Goal: Task Accomplishment & Management: Complete application form

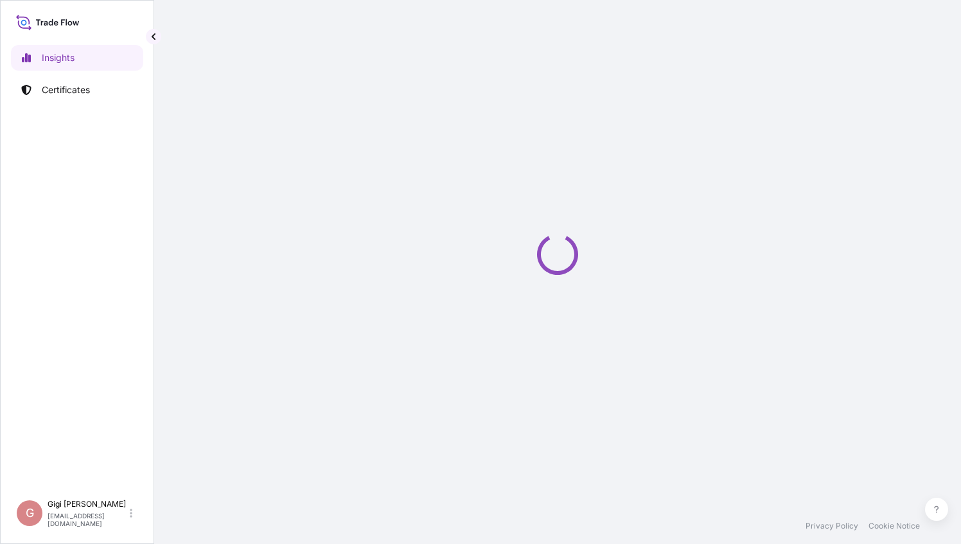
select select "2025"
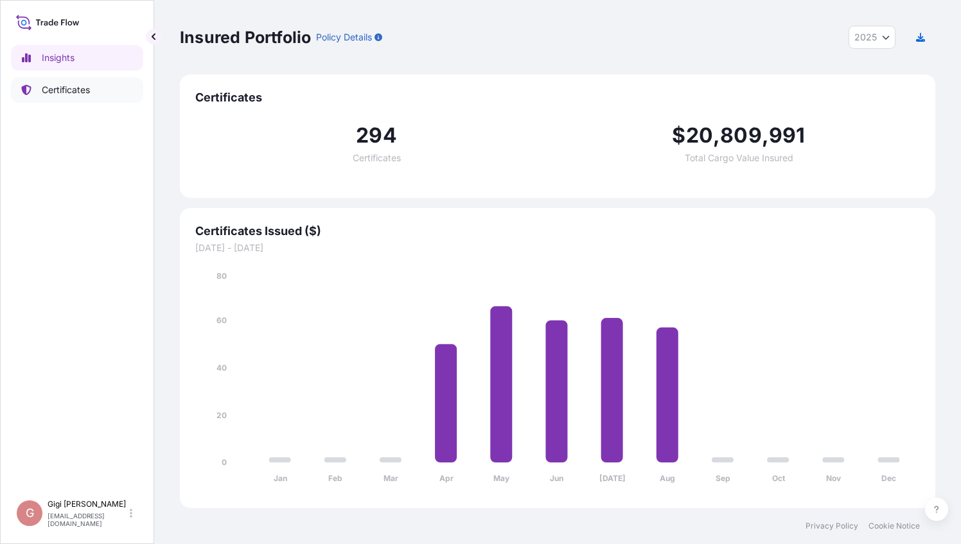
click at [67, 87] on p "Certificates" at bounding box center [66, 90] width 48 height 13
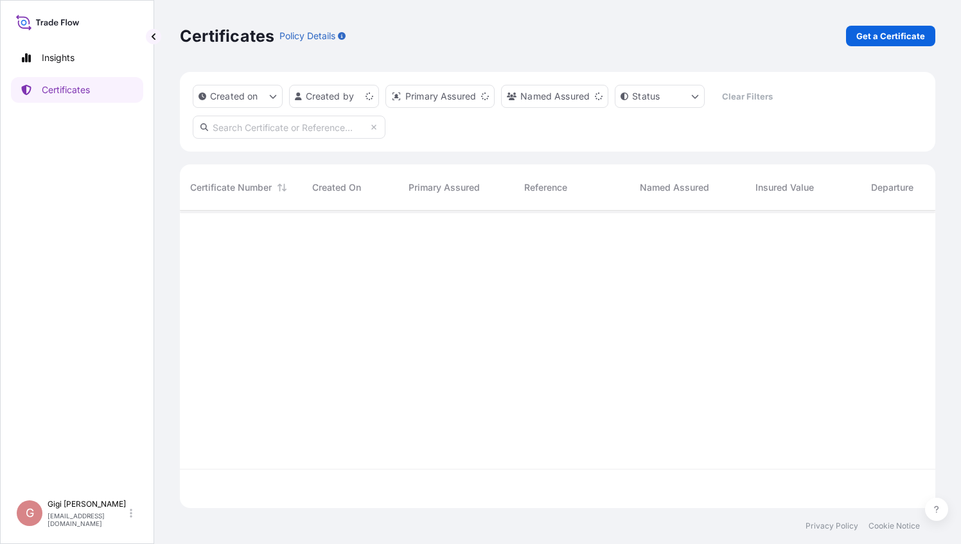
scroll to position [295, 745]
click at [900, 33] on p "Get a Certificate" at bounding box center [890, 36] width 69 height 13
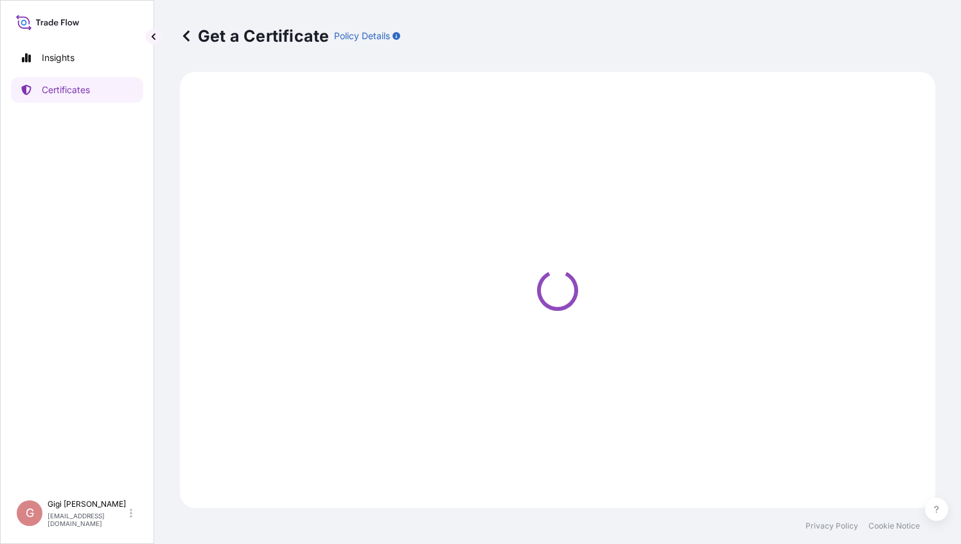
select select "Barge"
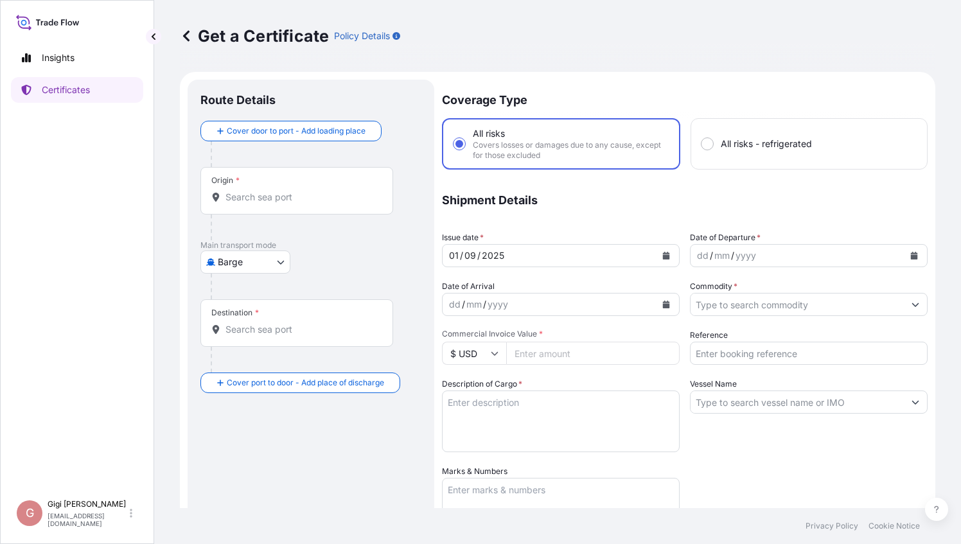
click at [185, 39] on icon at bounding box center [186, 36] width 13 height 13
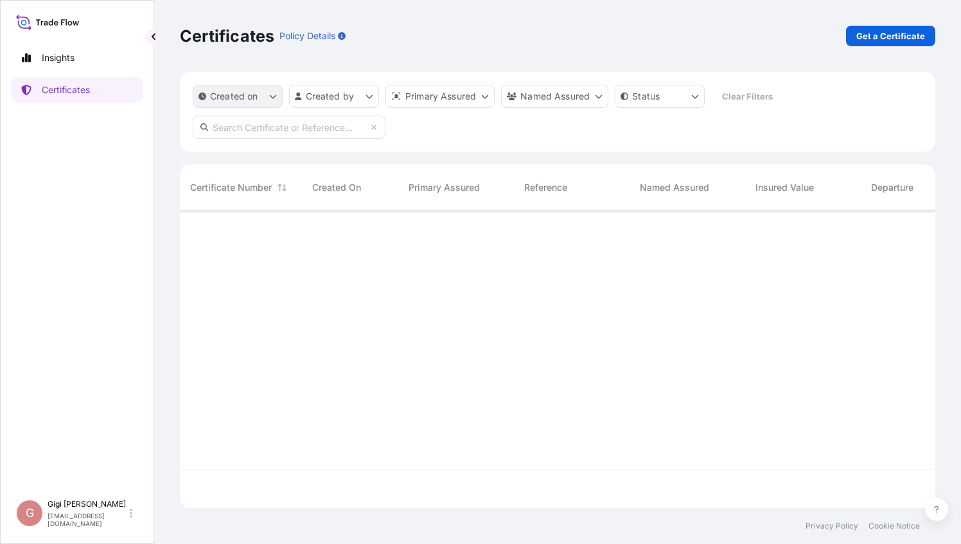
scroll to position [295, 745]
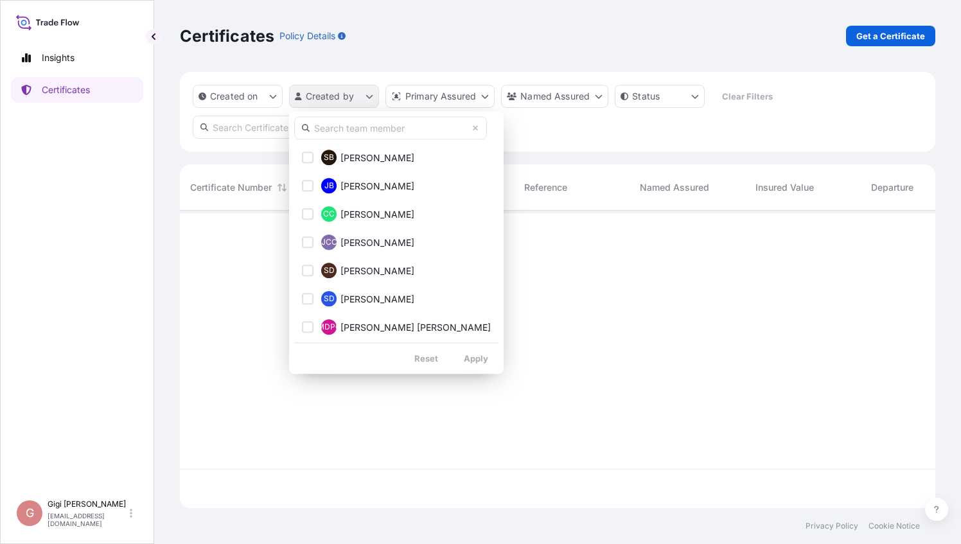
click at [367, 96] on html "Insights Certificates G [PERSON_NAME] [PERSON_NAME][EMAIL_ADDRESS][DOMAIN_NAME]…" at bounding box center [480, 272] width 961 height 544
click at [365, 122] on input "text" at bounding box center [390, 127] width 193 height 23
type input "Gigi"
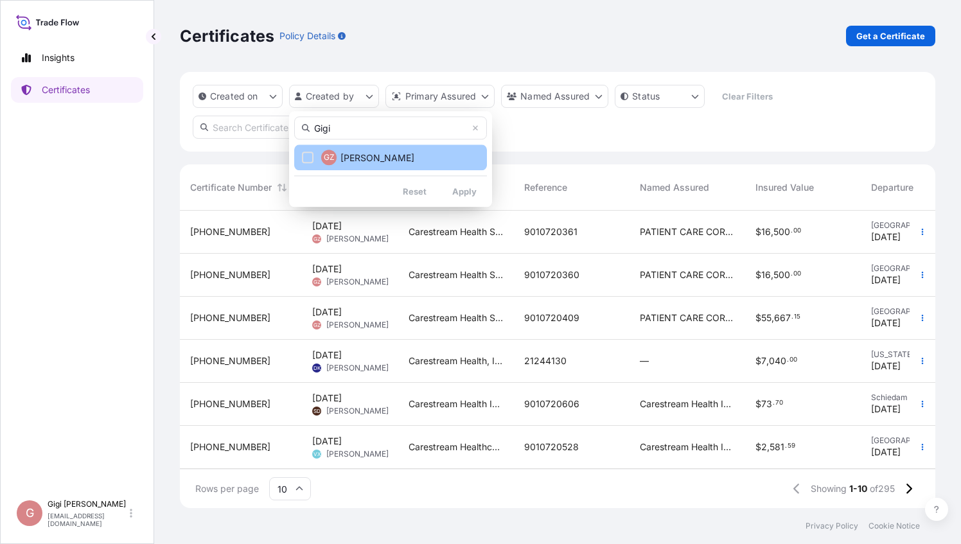
click at [309, 157] on div "Select Option" at bounding box center [308, 158] width 12 height 12
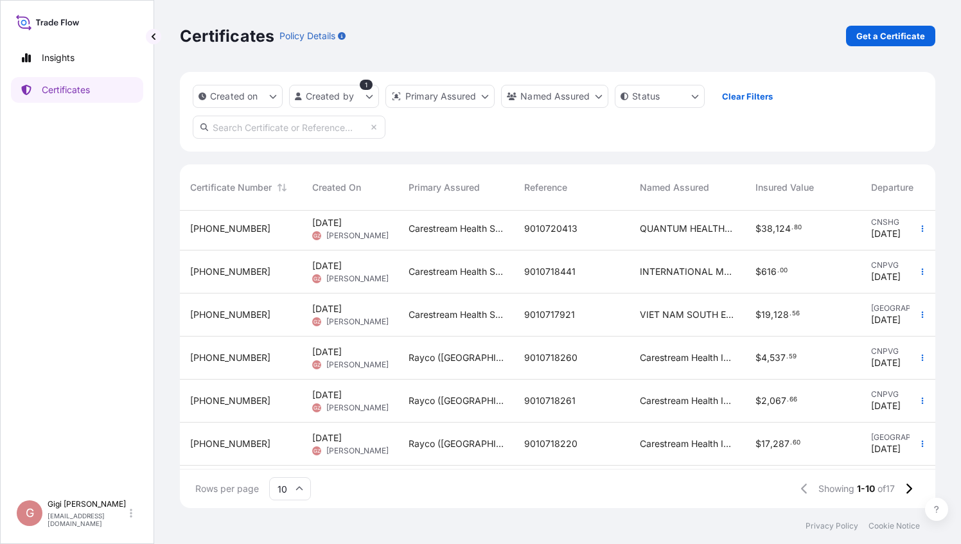
scroll to position [181, 0]
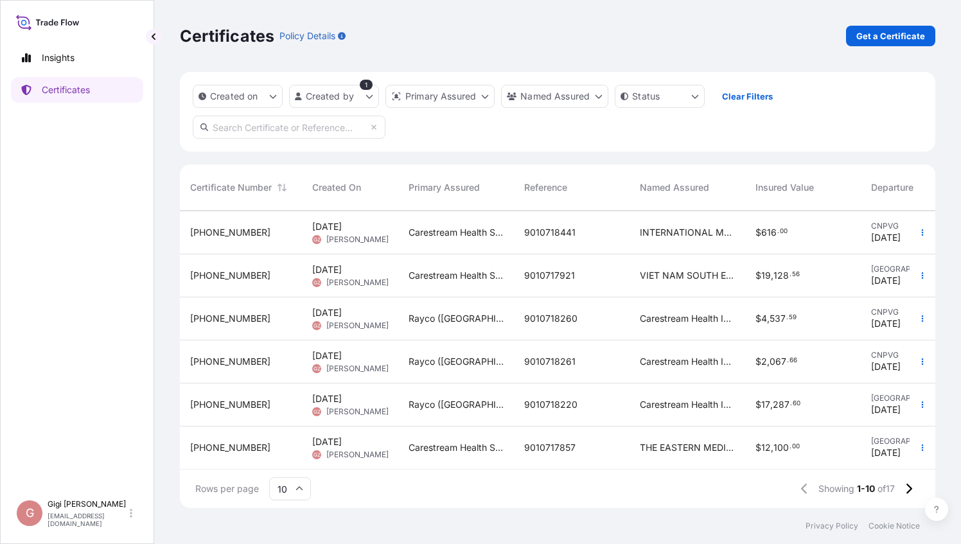
click at [673, 441] on span "THE EASTERN MEDICAL EQUIPMENT COMPANY LIMITED." at bounding box center [687, 447] width 95 height 13
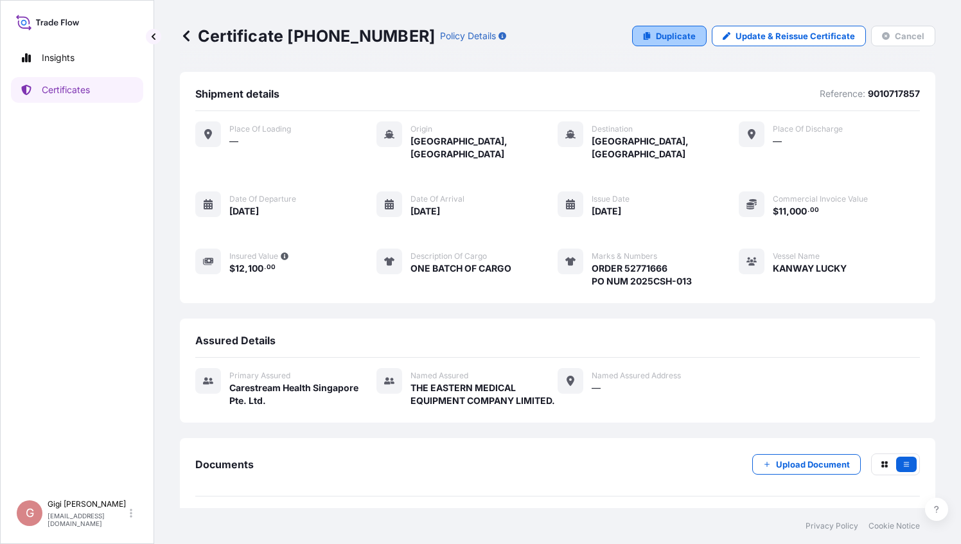
click at [669, 34] on p "Duplicate" at bounding box center [676, 36] width 40 height 13
select select "Ocean Vessel"
select select "32106"
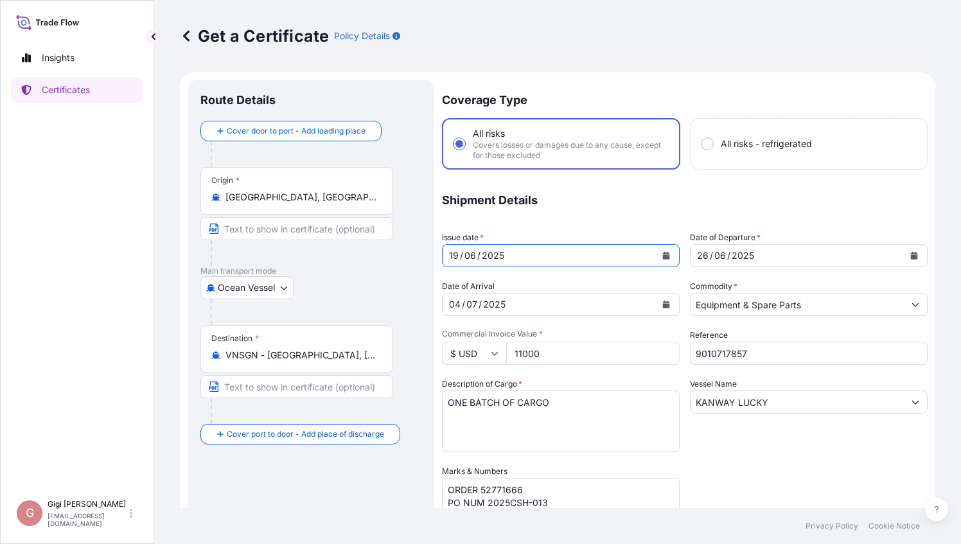
click at [664, 258] on icon "Calendar" at bounding box center [666, 256] width 7 height 8
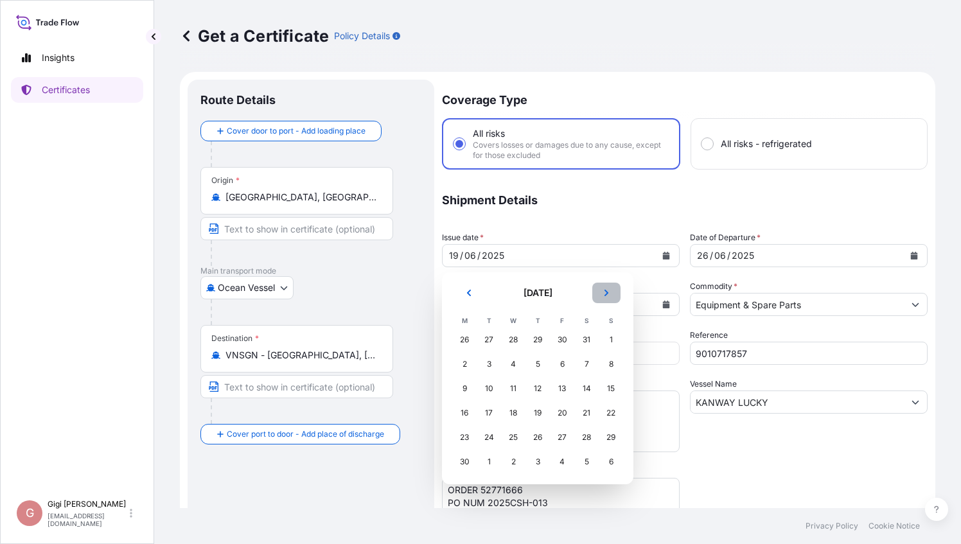
click at [607, 297] on button "Next" at bounding box center [606, 293] width 28 height 21
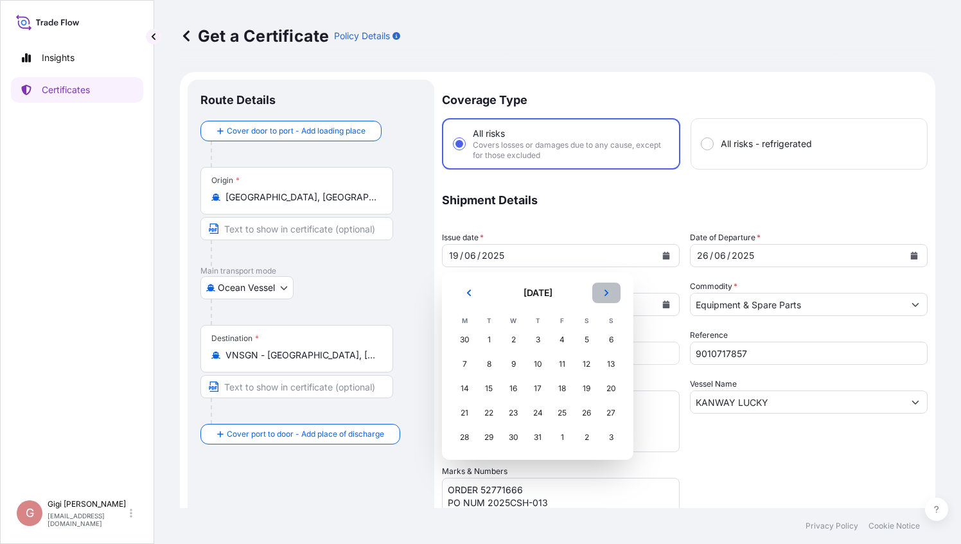
click at [607, 297] on button "Next" at bounding box center [606, 293] width 28 height 21
click at [462, 341] on div "1" at bounding box center [464, 339] width 23 height 23
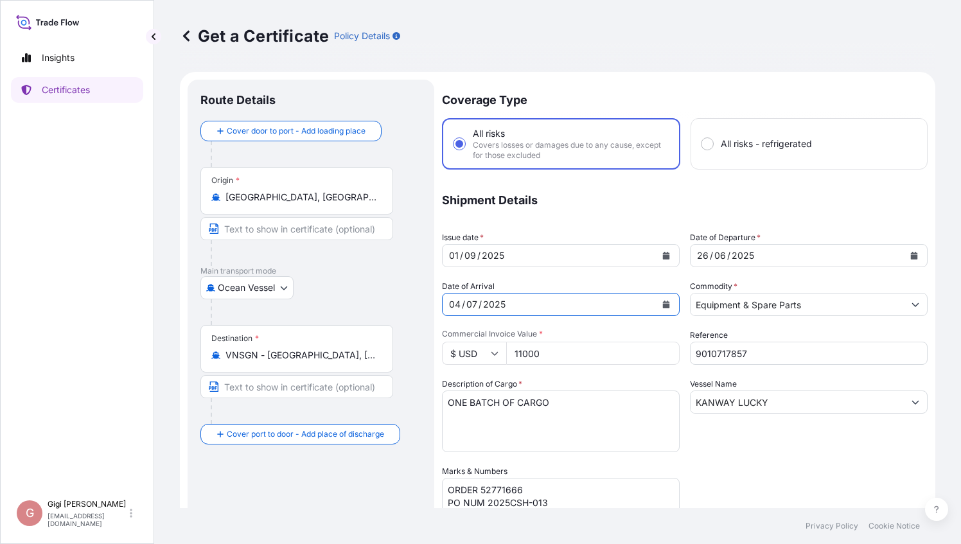
click at [461, 306] on div "[DATE]" at bounding box center [549, 304] width 213 height 23
click at [479, 305] on div "/" at bounding box center [480, 304] width 3 height 15
click at [511, 304] on div "[DATE]" at bounding box center [549, 304] width 213 height 23
click at [664, 306] on icon "Calendar" at bounding box center [666, 305] width 7 height 8
click at [493, 305] on div "2025" at bounding box center [494, 304] width 25 height 15
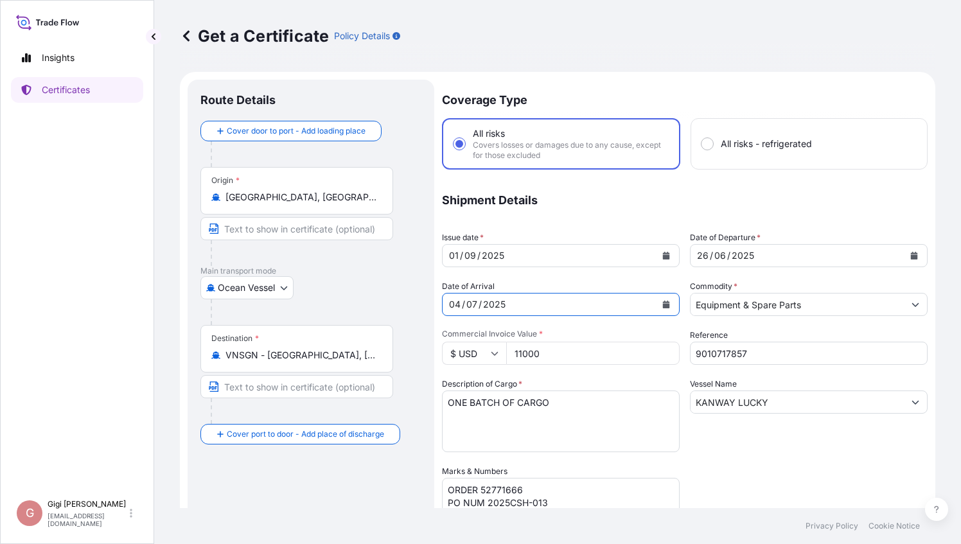
drag, startPoint x: 471, startPoint y: 303, endPoint x: 532, endPoint y: 301, distance: 61.1
click at [532, 301] on div "[DATE]" at bounding box center [549, 304] width 213 height 23
drag, startPoint x: 456, startPoint y: 303, endPoint x: 468, endPoint y: 315, distance: 16.4
click at [456, 303] on div "01" at bounding box center [454, 304] width 12 height 15
click at [509, 304] on div "2025" at bounding box center [498, 304] width 25 height 15
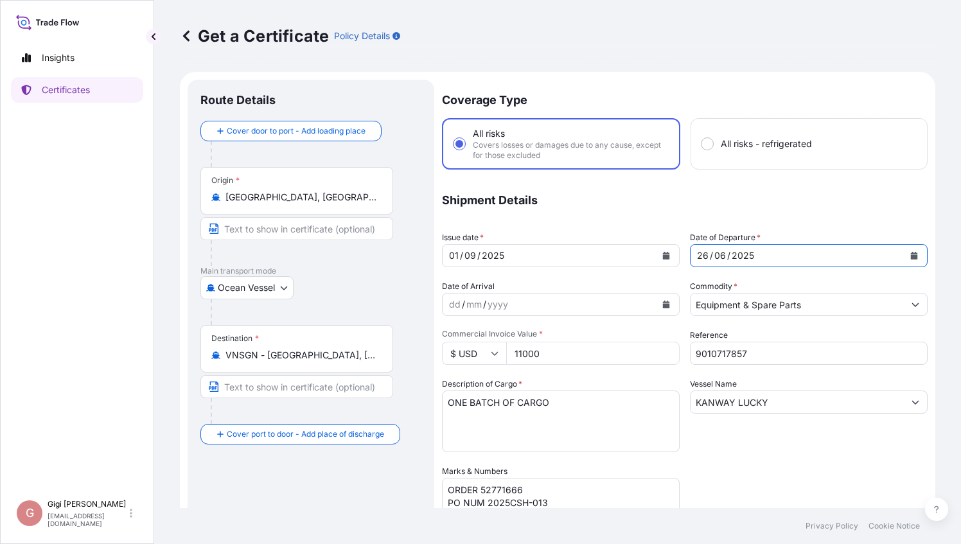
click at [762, 257] on div "[DATE]" at bounding box center [797, 255] width 213 height 23
click at [910, 252] on icon "Calendar" at bounding box center [914, 256] width 8 height 8
click at [911, 258] on icon "Calendar" at bounding box center [914, 256] width 7 height 8
click at [713, 255] on div "06" at bounding box center [720, 255] width 14 height 15
drag, startPoint x: 691, startPoint y: 254, endPoint x: 783, endPoint y: 257, distance: 91.3
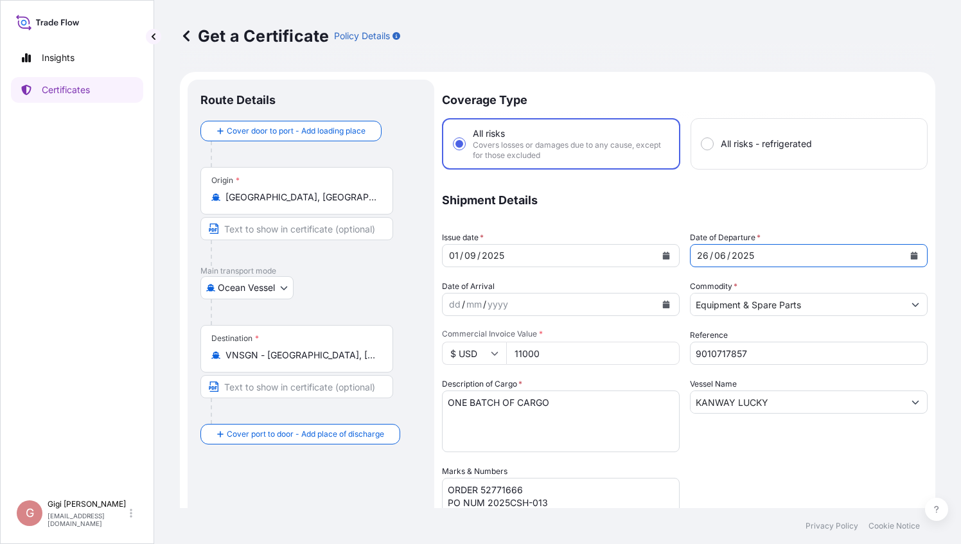
click at [783, 257] on div "[DATE]" at bounding box center [797, 255] width 213 height 23
click at [768, 259] on div "[DATE]" at bounding box center [797, 255] width 213 height 23
click at [731, 255] on div "2025" at bounding box center [743, 255] width 25 height 15
click at [720, 255] on div "06" at bounding box center [720, 255] width 14 height 15
click at [718, 253] on div "06" at bounding box center [720, 255] width 14 height 15
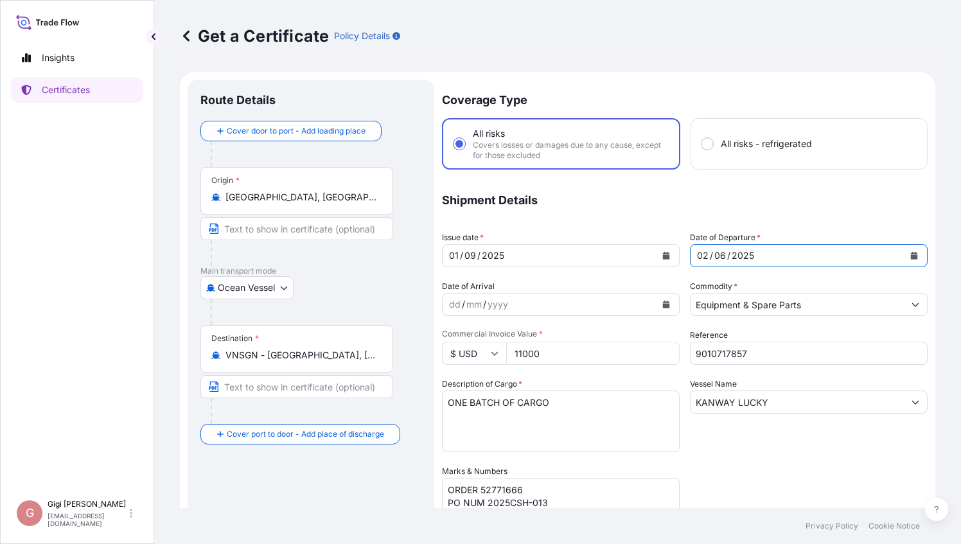
click at [719, 254] on div "06" at bounding box center [720, 255] width 14 height 15
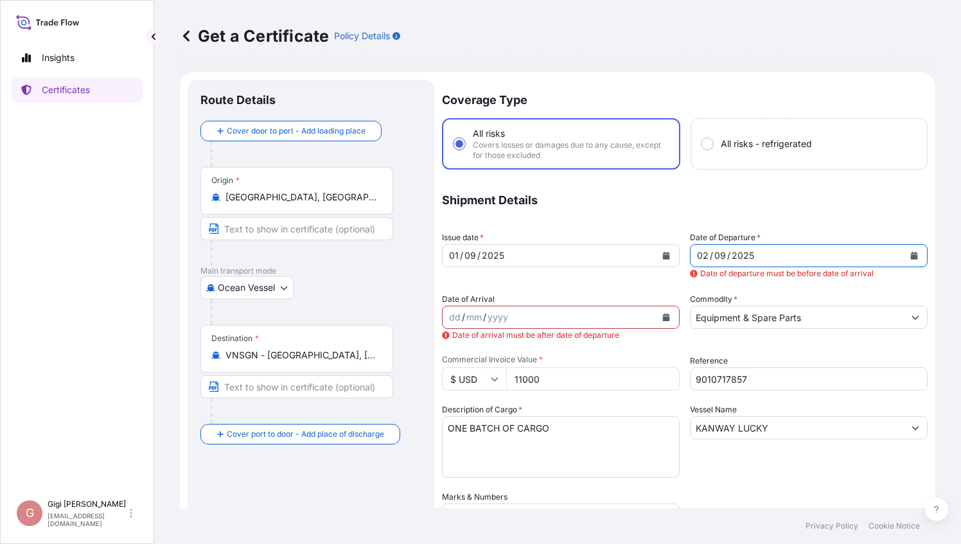
click at [701, 254] on div "02" at bounding box center [703, 255] width 14 height 15
click at [702, 256] on div "02" at bounding box center [703, 255] width 14 height 15
click at [699, 252] on div "02" at bounding box center [703, 255] width 14 height 15
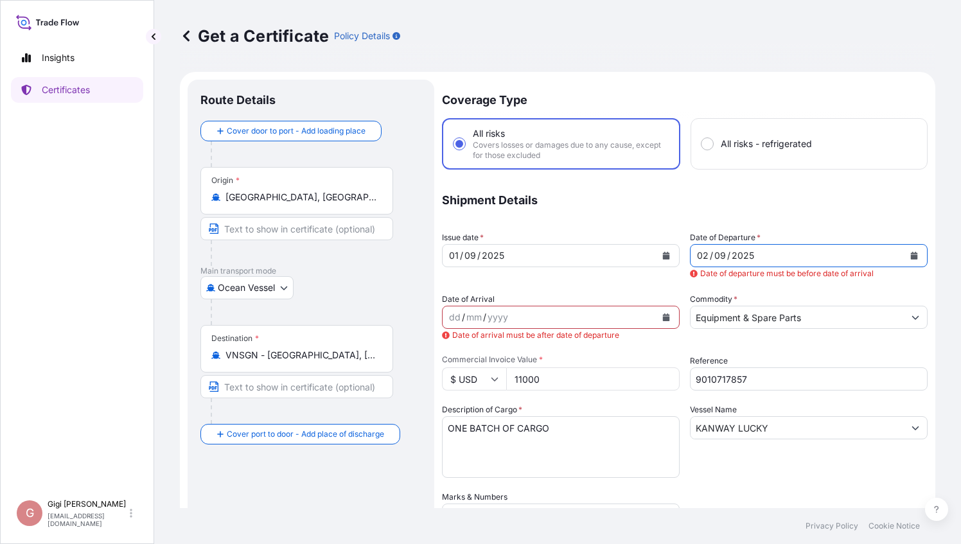
click at [702, 252] on div "02" at bounding box center [703, 255] width 14 height 15
click at [702, 253] on div "02" at bounding box center [703, 255] width 14 height 15
click at [702, 255] on div "02" at bounding box center [703, 255] width 14 height 15
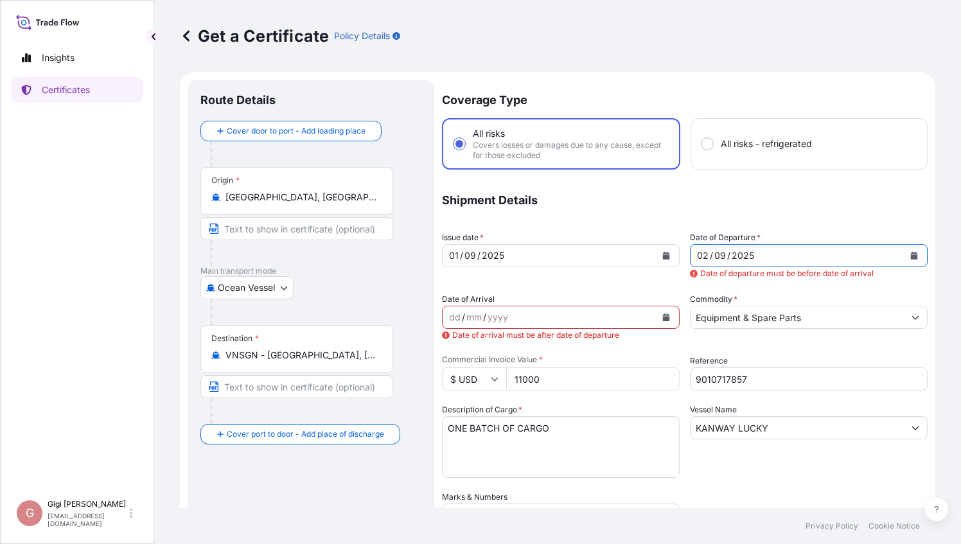
click at [702, 255] on div "02" at bounding box center [703, 255] width 14 height 15
click at [710, 256] on div "/" at bounding box center [711, 255] width 3 height 15
click at [520, 318] on div "dd / mm / yyyy" at bounding box center [549, 317] width 213 height 23
click at [805, 308] on input "Equipment & Spare Parts" at bounding box center [797, 317] width 213 height 23
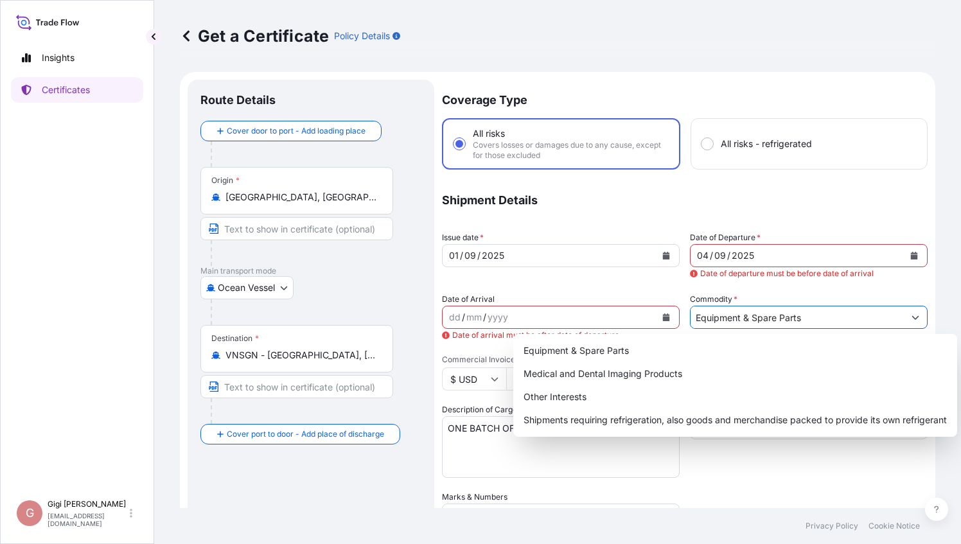
click at [637, 319] on div "dd / mm / yyyy" at bounding box center [549, 317] width 213 height 23
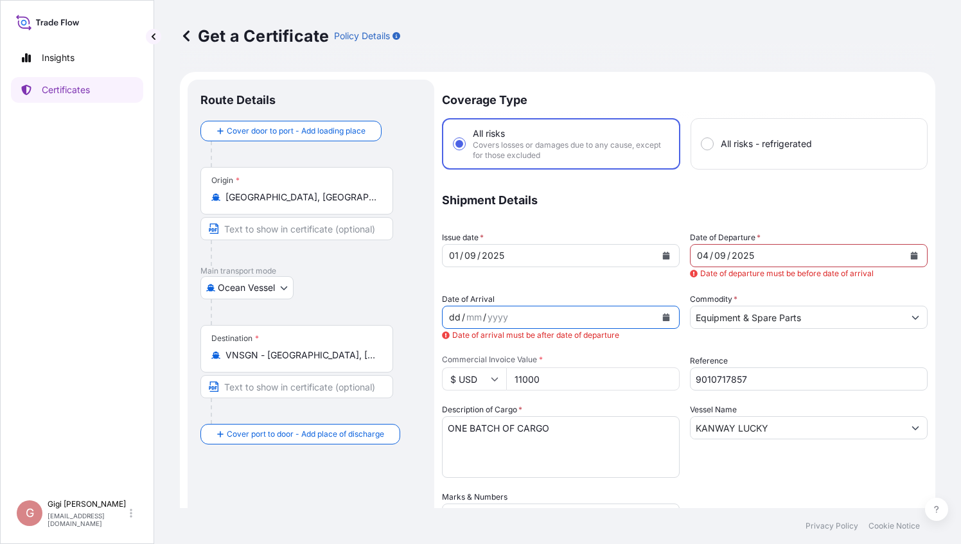
click at [666, 319] on button "Calendar" at bounding box center [666, 317] width 21 height 21
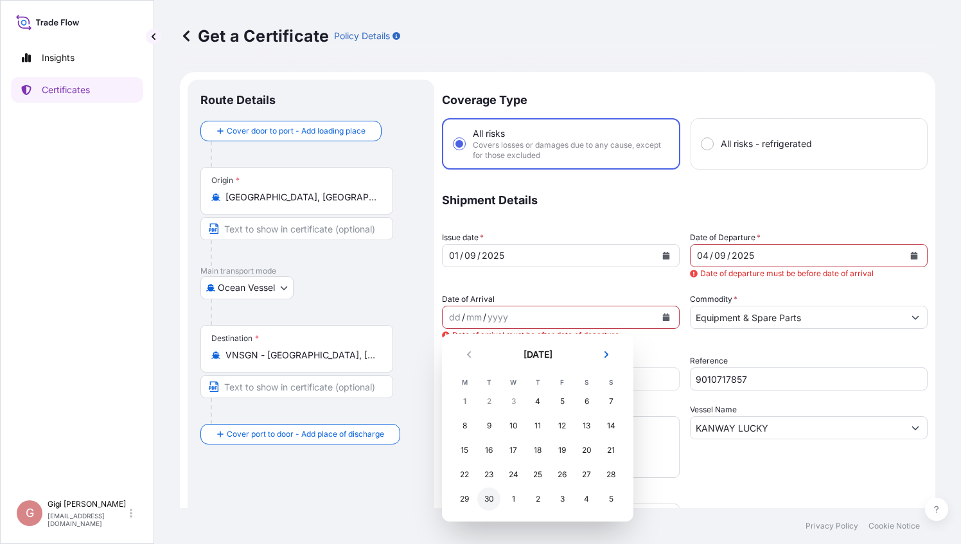
click at [486, 501] on div "30" at bounding box center [488, 499] width 23 height 23
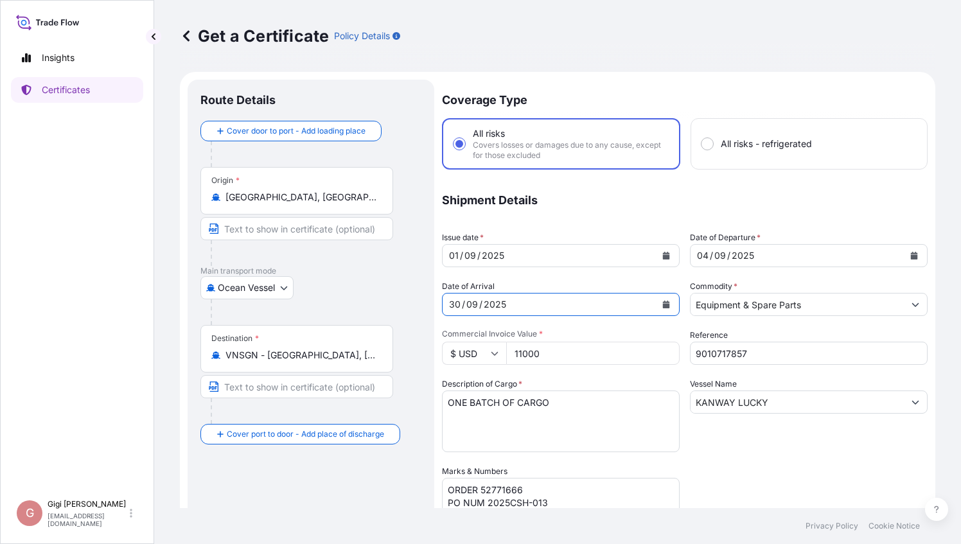
click at [621, 307] on div "[DATE]" at bounding box center [549, 304] width 213 height 23
click at [667, 305] on button "Calendar" at bounding box center [666, 304] width 21 height 21
click at [509, 302] on div "[DATE]" at bounding box center [549, 304] width 213 height 23
drag, startPoint x: 504, startPoint y: 304, endPoint x: 446, endPoint y: 299, distance: 58.1
click at [446, 299] on div "[DATE]" at bounding box center [549, 304] width 213 height 23
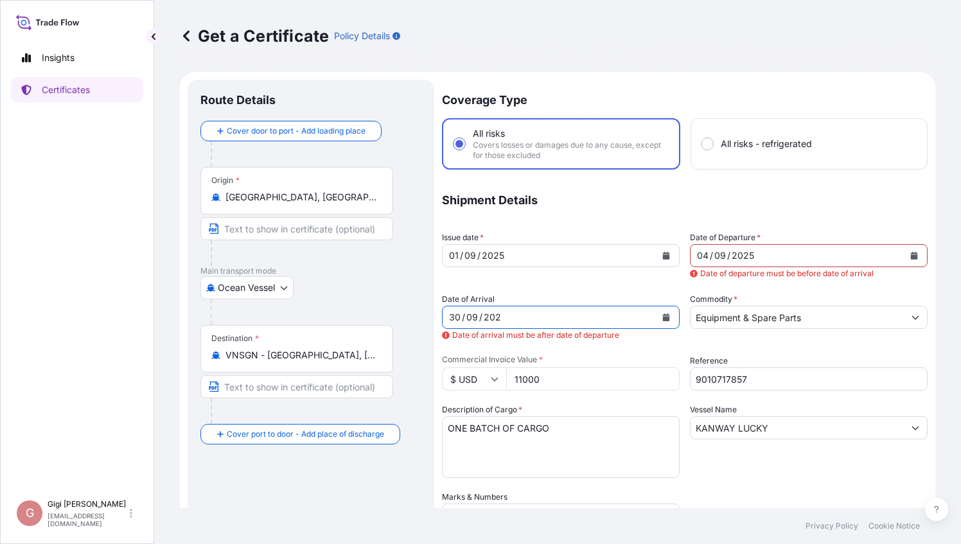
click at [616, 291] on div "Coverage Type All risks Covers losses or damages due to any cause, except for t…" at bounding box center [685, 426] width 486 height 692
click at [663, 317] on icon "Calendar" at bounding box center [666, 318] width 7 height 8
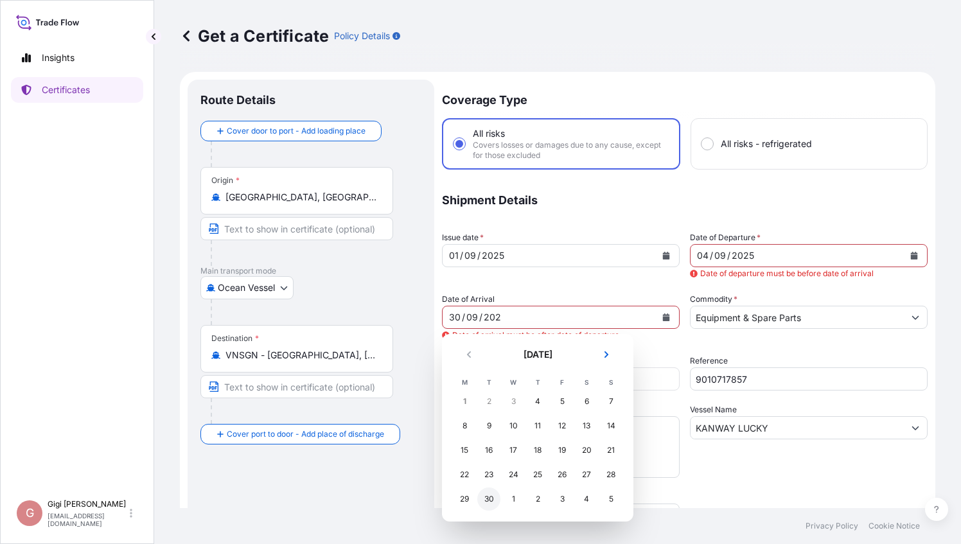
click at [486, 501] on div "30" at bounding box center [488, 499] width 23 height 23
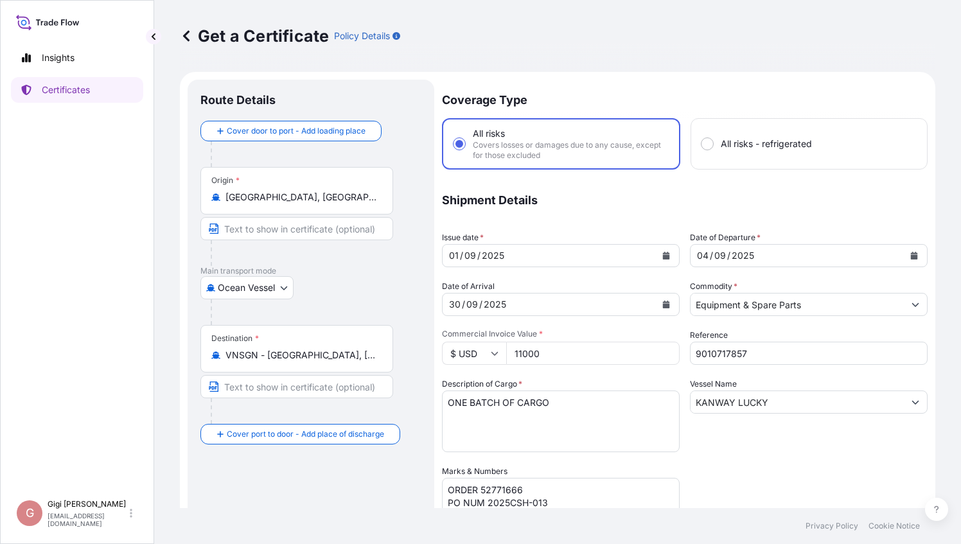
click at [526, 353] on input "11000" at bounding box center [592, 353] width 173 height 23
type input "11500"
paste input "20603"
type input "9010720603"
click at [623, 425] on textarea "ONE BATCH OF CARGO" at bounding box center [561, 422] width 238 height 62
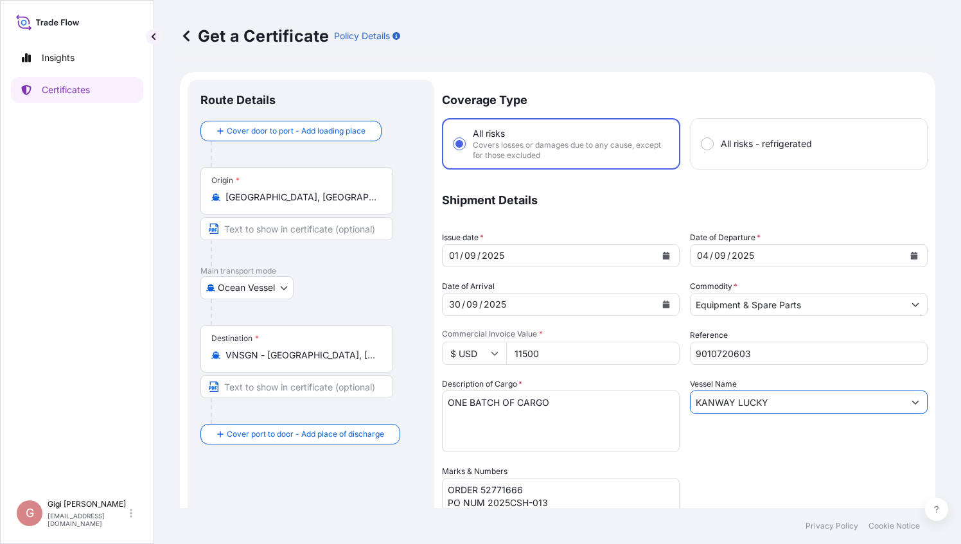
drag, startPoint x: 779, startPoint y: 400, endPoint x: 621, endPoint y: 398, distance: 157.4
click at [621, 398] on div "Coverage Type All risks Covers losses or damages due to any cause, except for t…" at bounding box center [685, 413] width 486 height 666
paste input "WAN HAI 373"
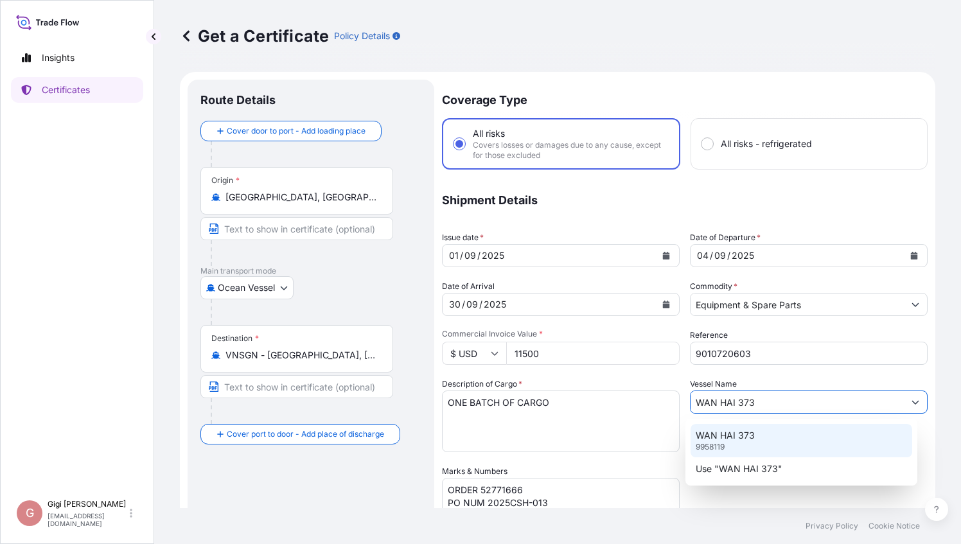
click at [740, 438] on p "WAN HAI 373" at bounding box center [725, 435] width 59 height 13
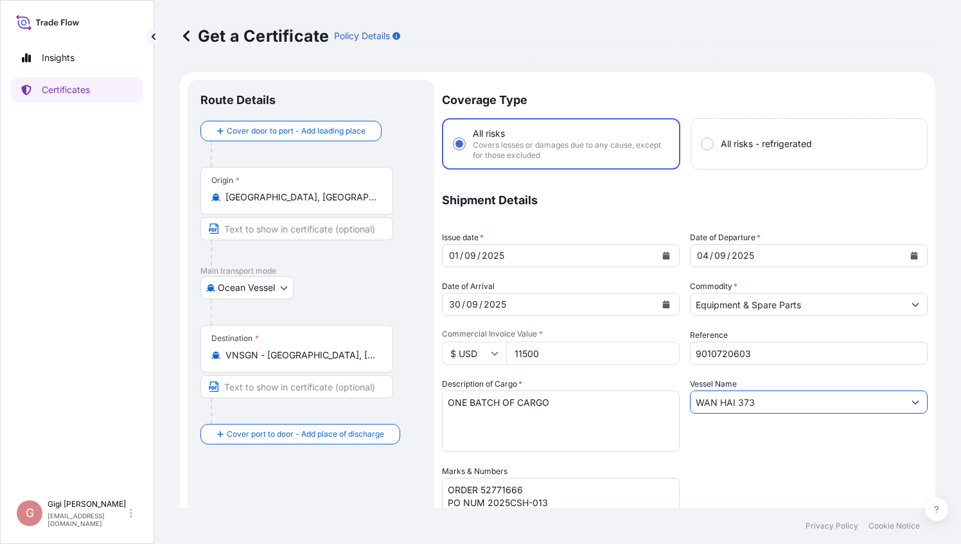
type input "WAN HAI 373"
click at [738, 467] on div "Coverage Type All risks Covers losses or damages due to any cause, except for t…" at bounding box center [685, 413] width 486 height 666
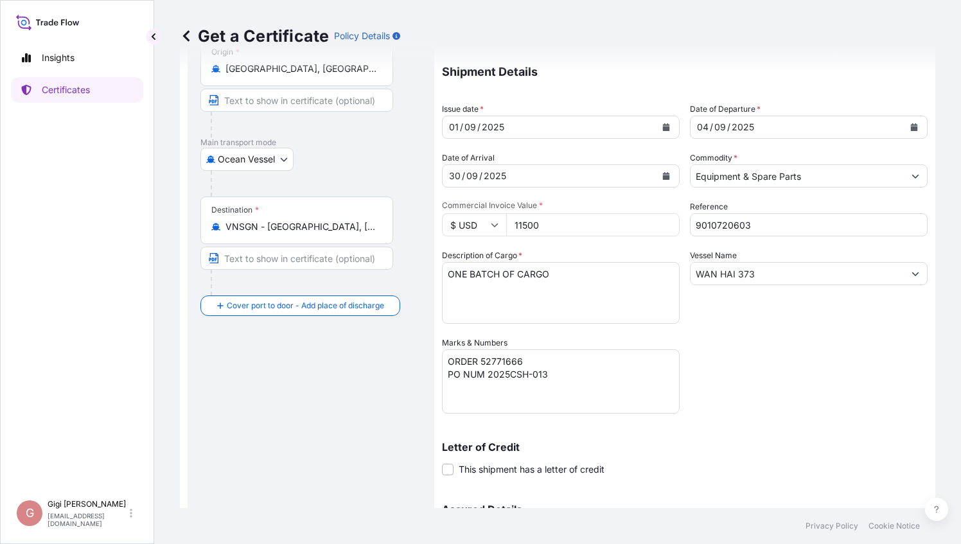
click at [564, 376] on textarea "ORDER 52771666 PO NUM 2025CSH-013" at bounding box center [561, 382] width 238 height 64
drag, startPoint x: 567, startPoint y: 374, endPoint x: 443, endPoint y: 359, distance: 124.9
click at [443, 359] on textarea "ORDER 52771666 PO NUM 2025CSH-013" at bounding box center [561, 382] width 238 height 64
paste textarea "86011 PO NUM 2025CSH-020"
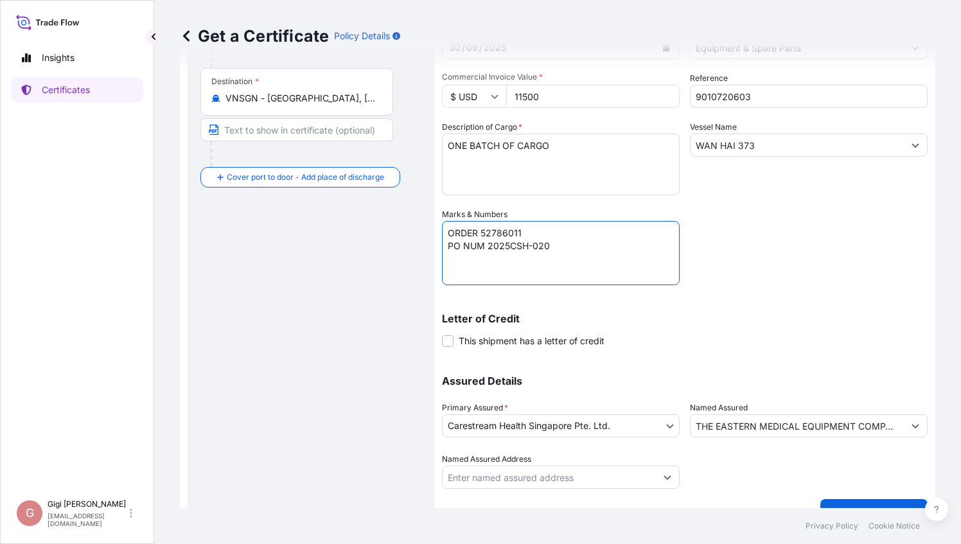
scroll to position [281, 0]
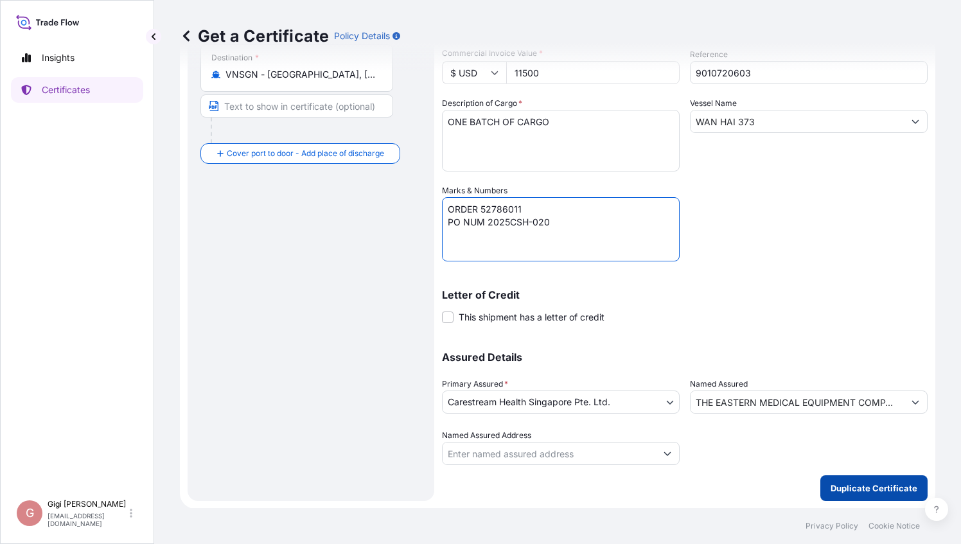
type textarea "ORDER 52786011 PO NUM 2025CSH-020"
click at [864, 490] on p "Duplicate Certificate" at bounding box center [874, 488] width 87 height 13
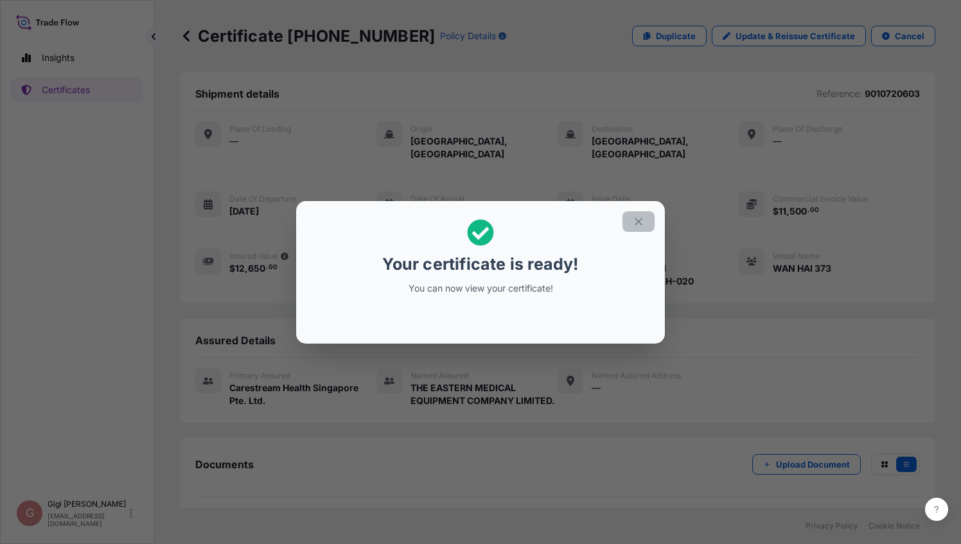
click at [636, 223] on icon "button" at bounding box center [639, 222] width 12 height 12
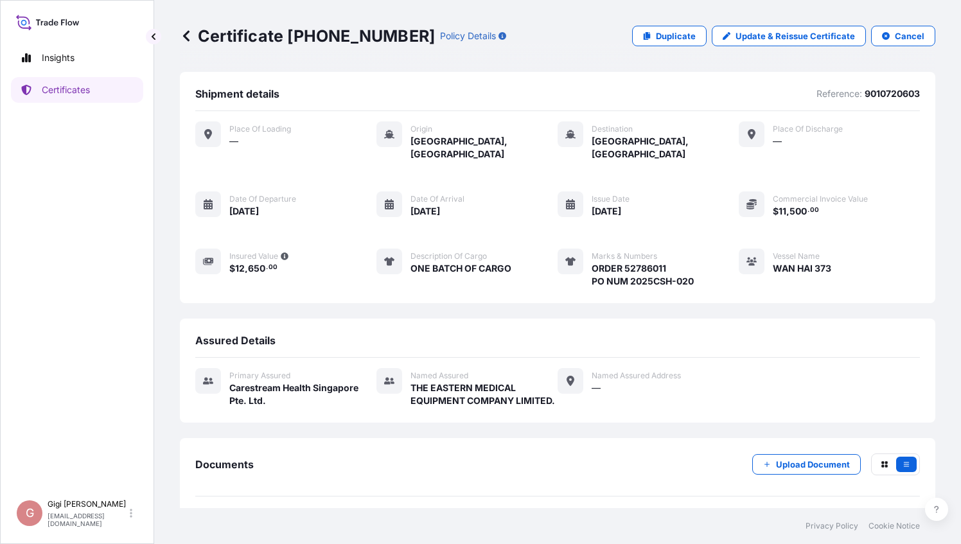
scroll to position [35, 0]
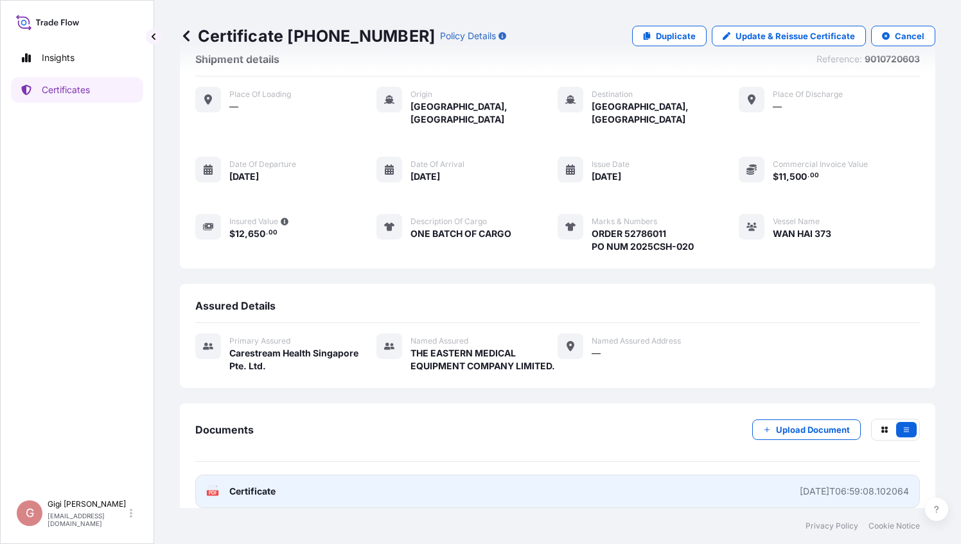
click at [860, 485] on div "[DATE]T06:59:08.102064" at bounding box center [854, 491] width 109 height 13
